Goal: Use online tool/utility: Utilize a website feature to perform a specific function

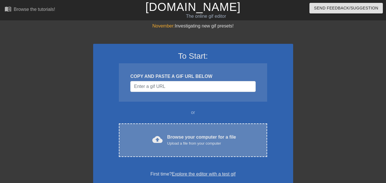
click at [168, 136] on div "cloud_upload Browse your computer for a file Upload a file from your computer" at bounding box center [193, 140] width 124 height 13
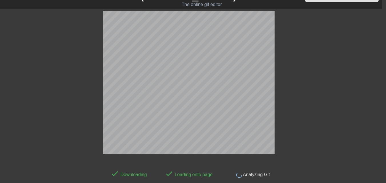
scroll to position [14, 4]
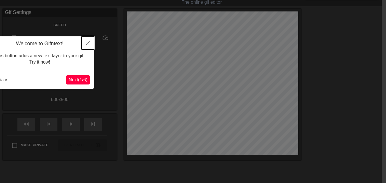
click at [88, 42] on icon "Close" at bounding box center [88, 43] width 4 height 4
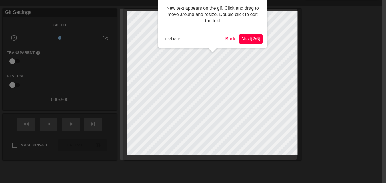
scroll to position [0, 4]
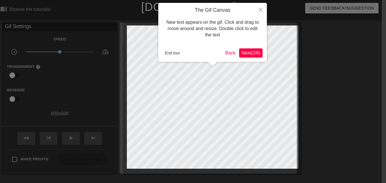
click at [249, 50] on span "Next ( 2 / 6 )" at bounding box center [251, 52] width 19 height 5
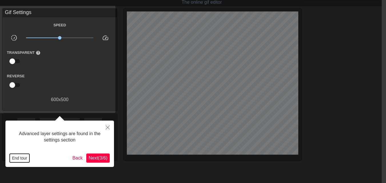
click at [12, 158] on button "End tour" at bounding box center [20, 158] width 20 height 9
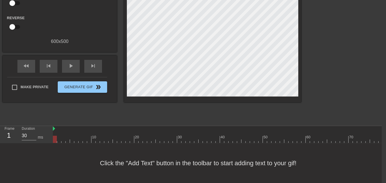
scroll to position [76, 4]
click at [123, 164] on div "Click the "Add Text" button in the toolbar to start adding text to your gif!" at bounding box center [189, 163] width 386 height 40
click at [123, 162] on div "Click the "Add Text" button in the toolbar to start adding text to your gif!" at bounding box center [189, 163] width 386 height 40
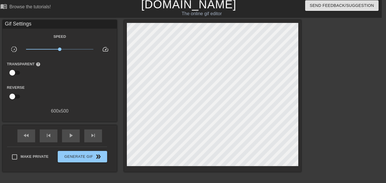
scroll to position [0, 4]
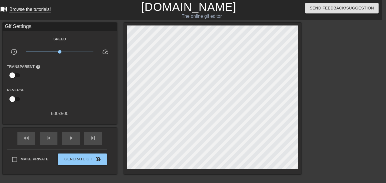
click at [41, 9] on div "Browse the tutorials!" at bounding box center [29, 9] width 41 height 5
click at [53, 110] on div "Speed slow_motion_video x1.00 speed Transparent help Reverse 600 x 500" at bounding box center [60, 75] width 106 height 81
click at [53, 110] on div "600 x 500" at bounding box center [60, 113] width 114 height 7
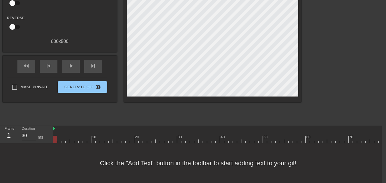
click at [342, 62] on div "title add_circle image add_circle crop photo_size_select_large help keyboard Gi…" at bounding box center [189, 37] width 386 height 172
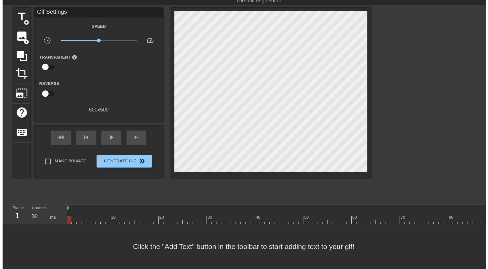
scroll to position [0, 0]
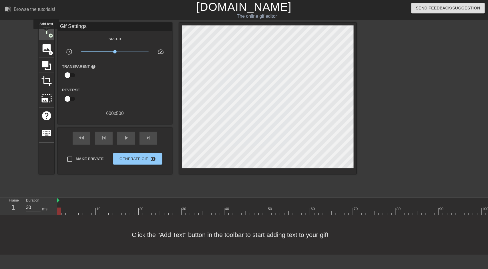
click at [46, 33] on span "title" at bounding box center [46, 30] width 11 height 11
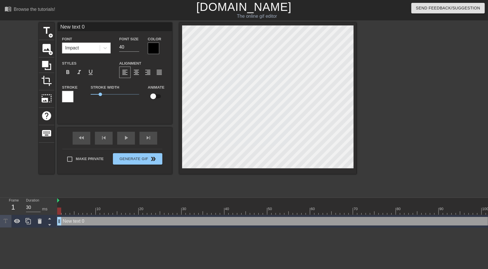
scroll to position [1, 2]
paste textarea "★"
type textarea "★"
type input "★"
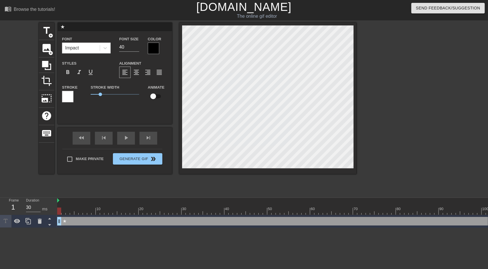
type textarea "★"
type input "★ m"
type textarea "★ m"
type input "★ me"
type textarea "★ me"
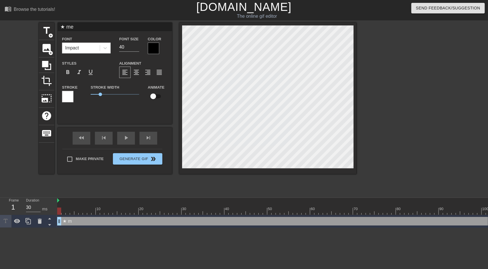
type input "★ me"
type textarea "★ me"
type input "★ me a"
type textarea "★ me a"
type input "★ me an"
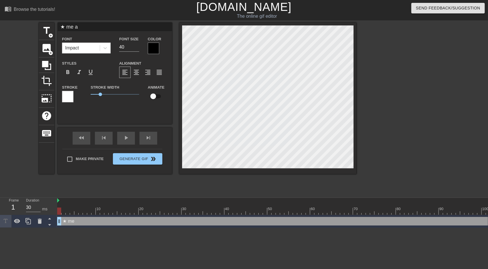
type textarea "★ me an"
type input "★ me and"
type textarea "★ me and"
type input "★ me and"
type textarea "★ me and"
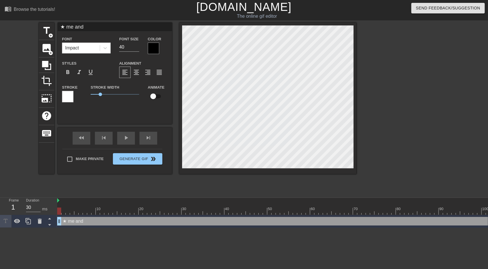
type input "★ me and I"
type textarea "★ me and I"
type input "★ me and I'"
type textarea "★ me and I'"
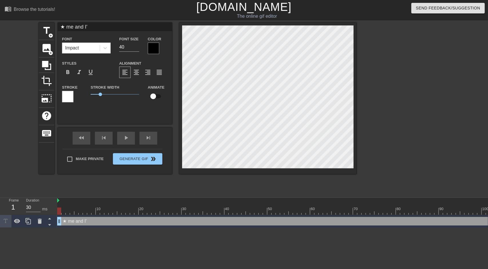
type input "★ me and I'l"
type textarea "★ me and I'l"
type input "★ me and I'll"
type textarea "★ me and I'll"
type input "★ me and I'll"
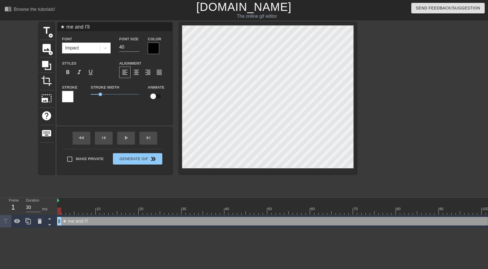
type textarea "★ me and I'll"
paste textarea "★"
type input "★ me and I'll ★"
type textarea "★ me and I'll ★"
type input "★ me and I'll ★"
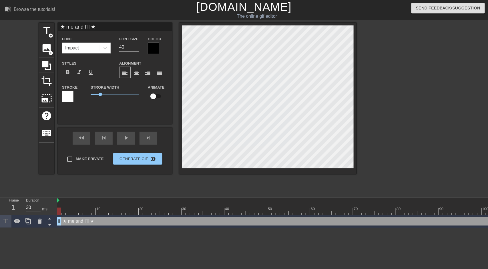
type textarea "★ me and I'll ★"
type input "★ me and I'll ★ y"
type textarea "★ me and I'll ★ yo"
type input "★ me and I'll ★ you"
type textarea "★ me and I'll ★ you"
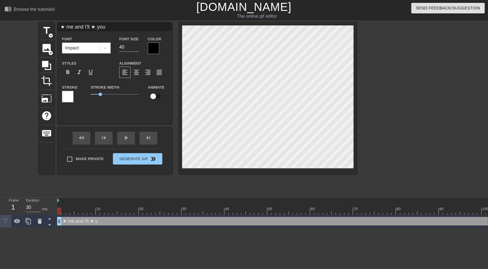
type input "★ me and I'll ★ you"
type textarea "★ me and I'll ★ you"
type input "★ me and I'll ★ you b"
type textarea "★ me and I'll ★ you ba"
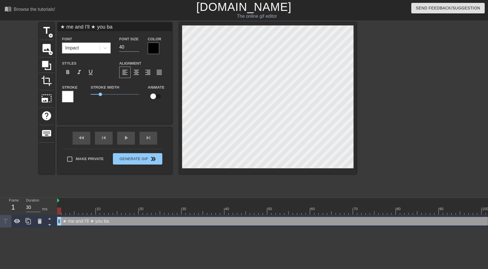
type input "★ me and I'll ★ you bac"
type textarea "★ me and I'll ★ you bac"
type input "★ me and I'll ★ you back"
type textarea "★ me and I'll ★ you back"
drag, startPoint x: 100, startPoint y: 95, endPoint x: 105, endPoint y: 95, distance: 4.9
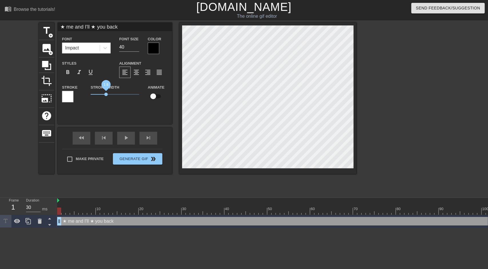
click at [106, 95] on span "1.6" at bounding box center [105, 94] width 3 height 3
click at [64, 97] on div at bounding box center [67, 96] width 11 height 11
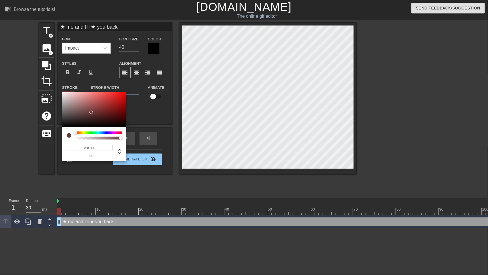
drag, startPoint x: 98, startPoint y: 108, endPoint x: 91, endPoint y: 119, distance: 12.9
click at [92, 117] on div at bounding box center [94, 109] width 64 height 35
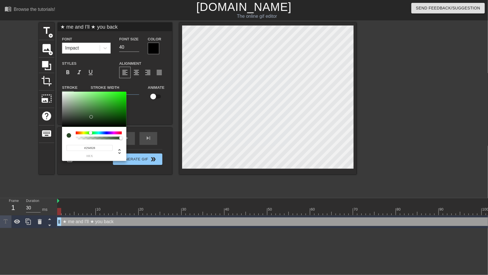
drag, startPoint x: 80, startPoint y: 132, endPoint x: 91, endPoint y: 135, distance: 11.2
click at [91, 134] on div at bounding box center [99, 132] width 46 height 3
drag, startPoint x: 108, startPoint y: 100, endPoint x: 131, endPoint y: 86, distance: 26.8
click at [132, 85] on div "#07FF00 hex" at bounding box center [244, 137] width 488 height 275
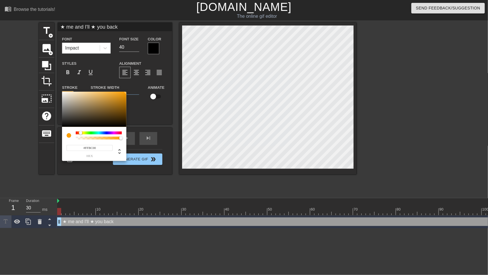
type input "#FFC600"
click at [82, 131] on div at bounding box center [99, 132] width 46 height 3
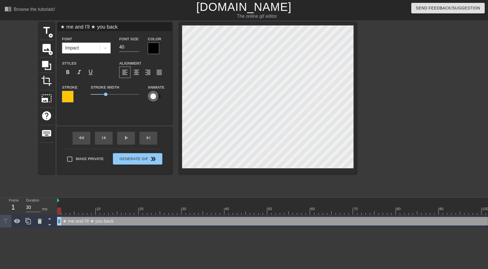
click at [157, 97] on input "checkbox" at bounding box center [153, 96] width 33 height 11
checkbox input "true"
click at [134, 75] on span "format_align_center" at bounding box center [136, 72] width 7 height 7
click at [69, 71] on span "format_bold" at bounding box center [67, 72] width 7 height 7
click at [122, 134] on div "play_arrow" at bounding box center [126, 138] width 18 height 13
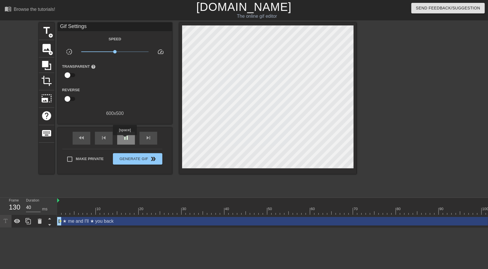
type input "30"
click at [125, 139] on span "pause" at bounding box center [126, 137] width 7 height 7
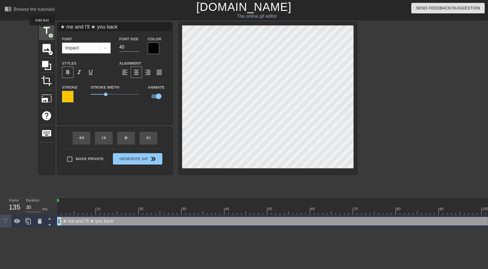
click at [42, 29] on span "title" at bounding box center [46, 30] width 11 height 11
type input "New text 1"
checkbox input "false"
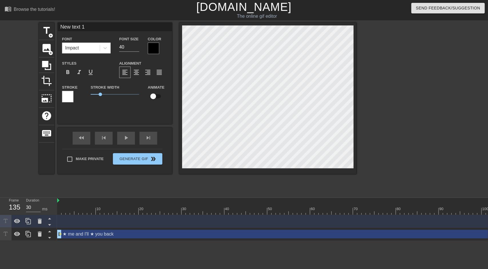
type input "★ me and I'll ★ you back"
checkbox input "true"
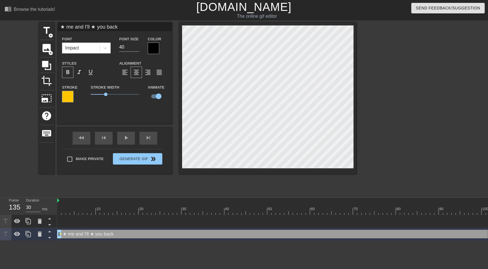
scroll to position [1, 1]
type input "New text 1"
checkbox input "false"
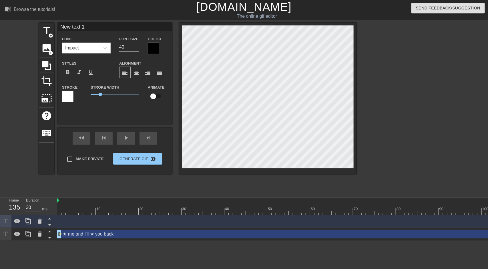
paste textarea "★ me and I'll ★ you back"
type input "★ me and I'll ★ you back"
type textarea "★ me and I'll ★ you back"
click at [373, 82] on div at bounding box center [406, 109] width 86 height 172
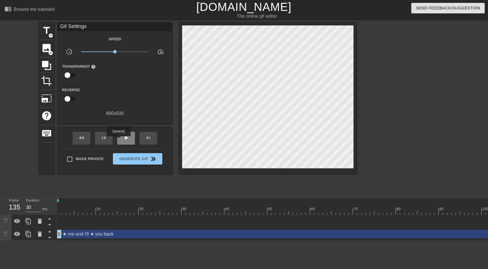
click at [119, 140] on div "play_arrow" at bounding box center [126, 138] width 18 height 13
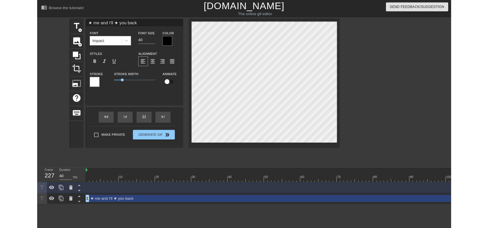
scroll to position [1, 1]
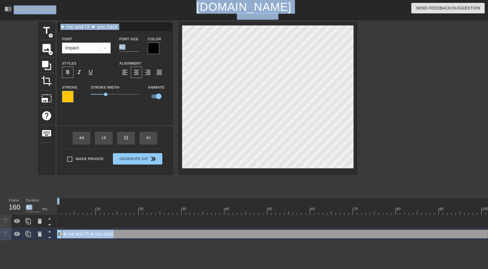
type input "30"
checkbox input "false"
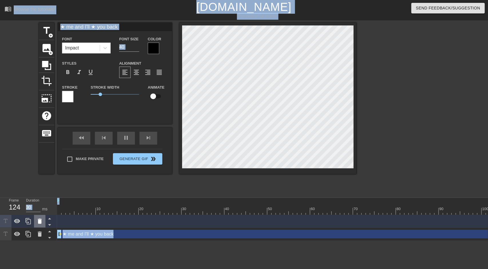
click at [39, 182] on icon at bounding box center [39, 221] width 7 height 7
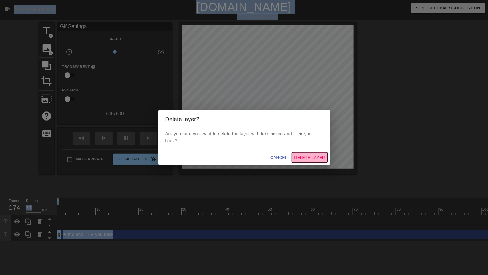
click at [314, 156] on span "Delete Layer" at bounding box center [309, 157] width 31 height 7
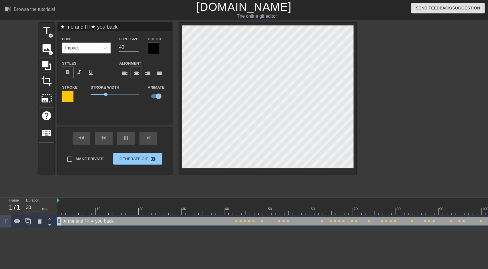
click at [292, 182] on html "menu_book Browse the tutorials! [DOMAIN_NAME] The online gif editor Send Feedba…" at bounding box center [244, 114] width 488 height 228
click at [386, 67] on div at bounding box center [406, 109] width 86 height 172
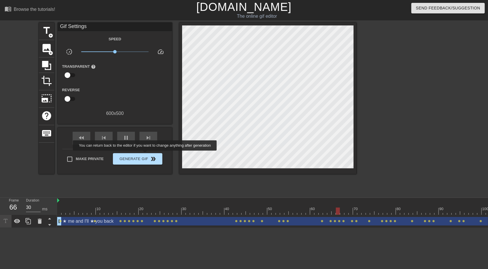
type input "40"
click at [145, 156] on span "Generate Gif double_arrow" at bounding box center [137, 159] width 45 height 7
